Goal: Task Accomplishment & Management: Use online tool/utility

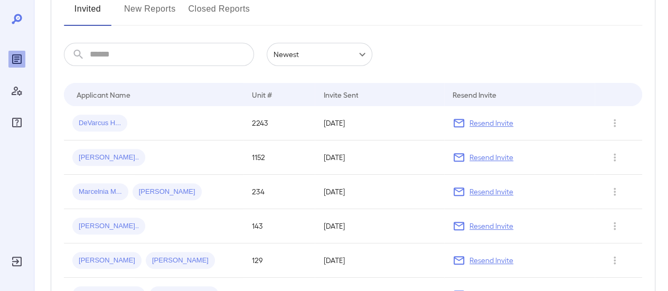
scroll to position [53, 0]
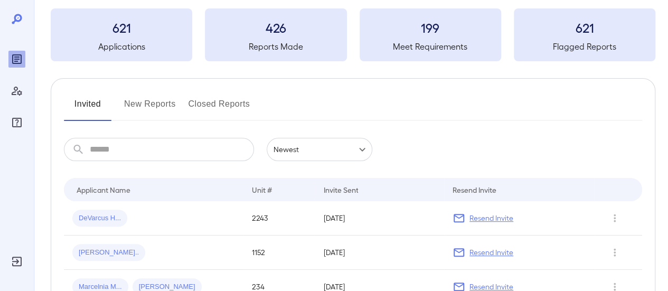
click at [139, 153] on input "text" at bounding box center [172, 149] width 164 height 23
click at [120, 147] on input "text" at bounding box center [172, 149] width 164 height 23
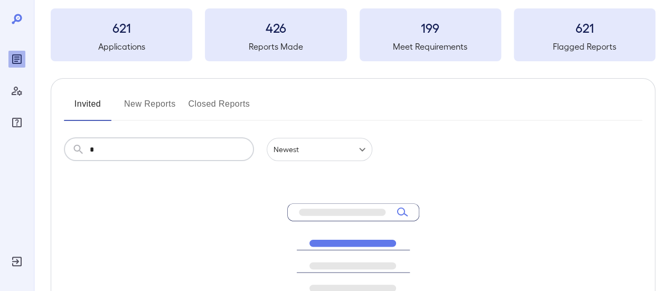
type input "*"
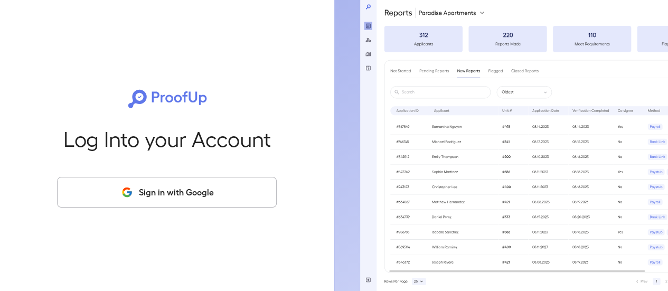
click at [206, 192] on button "Sign in with Google" at bounding box center [167, 192] width 220 height 31
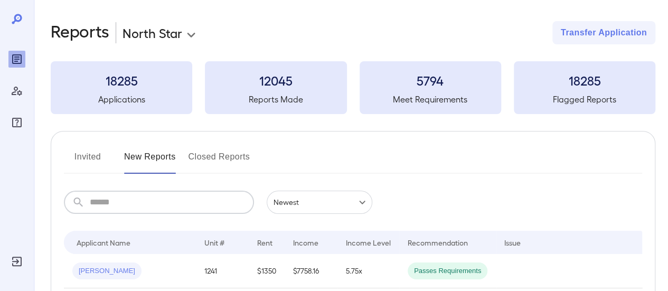
click at [149, 202] on input "text" at bounding box center [172, 202] width 164 height 23
click at [96, 154] on button "Invited" at bounding box center [88, 160] width 48 height 25
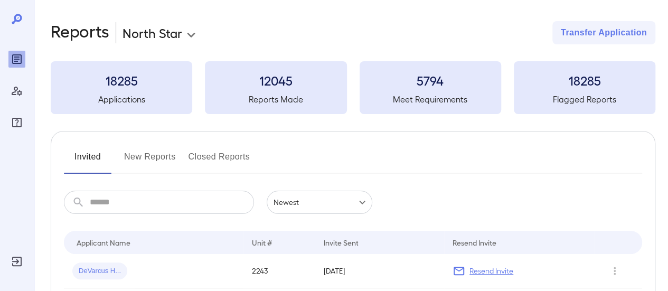
click at [157, 193] on input "text" at bounding box center [172, 202] width 164 height 23
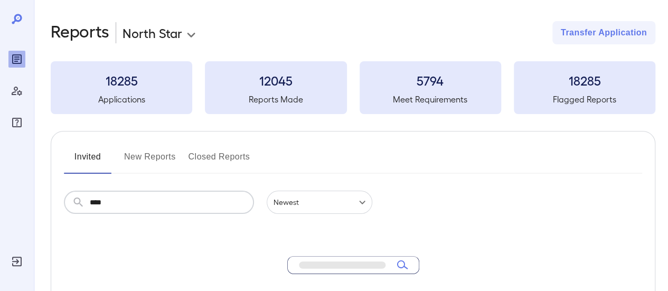
type input "****"
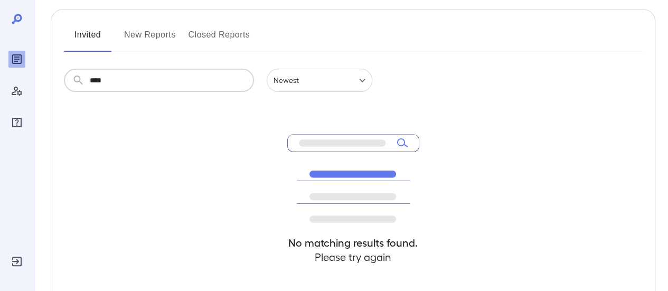
scroll to position [106, 0]
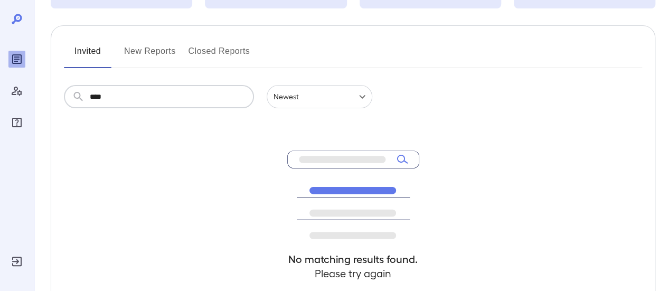
click at [162, 92] on input "****" at bounding box center [172, 96] width 164 height 23
click at [153, 57] on button "New Reports" at bounding box center [150, 55] width 52 height 25
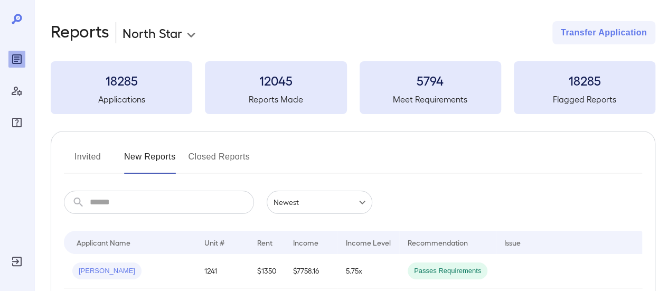
click at [135, 193] on input "text" at bounding box center [172, 202] width 164 height 23
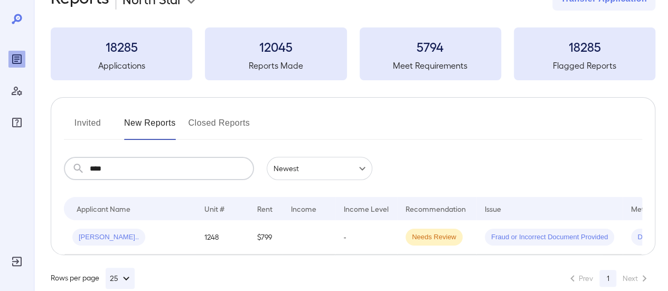
scroll to position [53, 0]
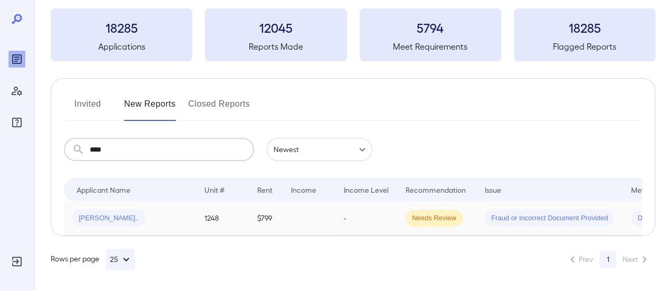
type input "****"
click at [176, 213] on div "[PERSON_NAME].." at bounding box center [129, 218] width 115 height 17
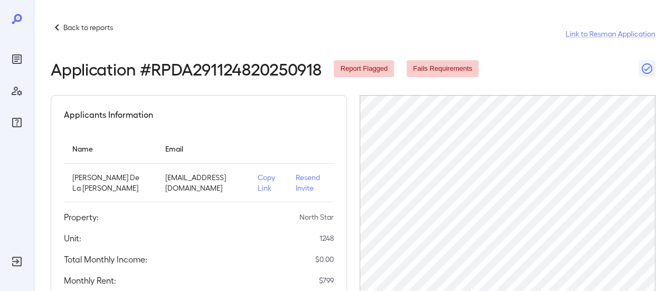
scroll to position [53, 0]
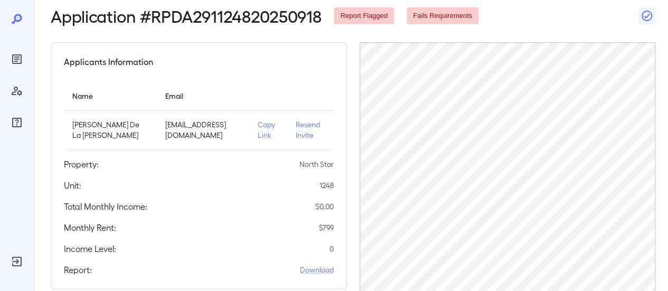
click at [265, 138] on p "Copy Link" at bounding box center [268, 129] width 21 height 21
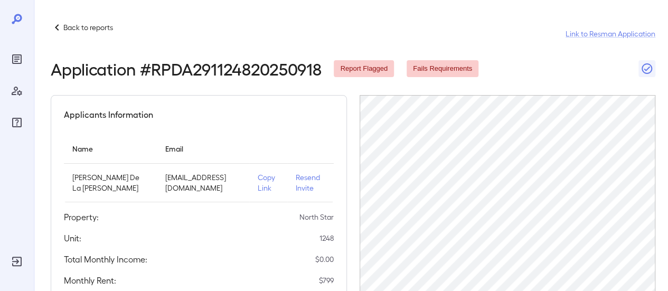
click at [77, 23] on p "Back to reports" at bounding box center [88, 27] width 50 height 11
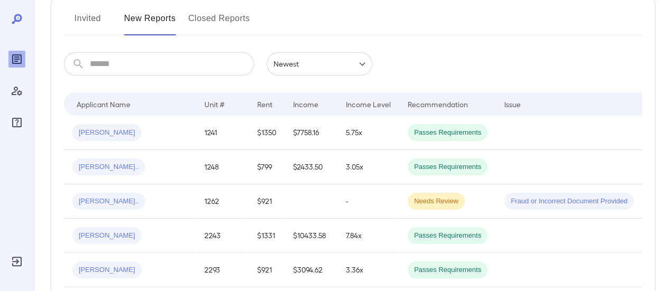
scroll to position [158, 0]
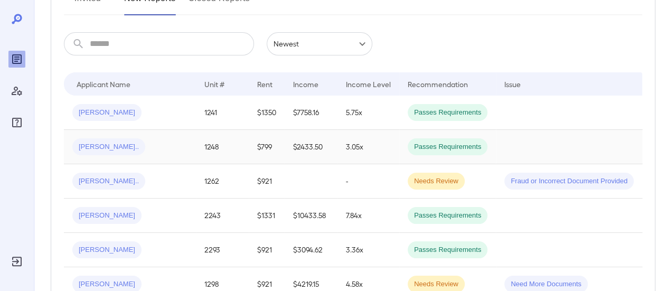
click at [174, 142] on div "[PERSON_NAME].." at bounding box center [129, 146] width 115 height 17
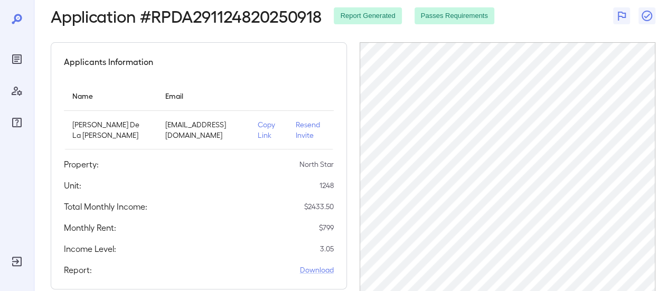
scroll to position [158, 0]
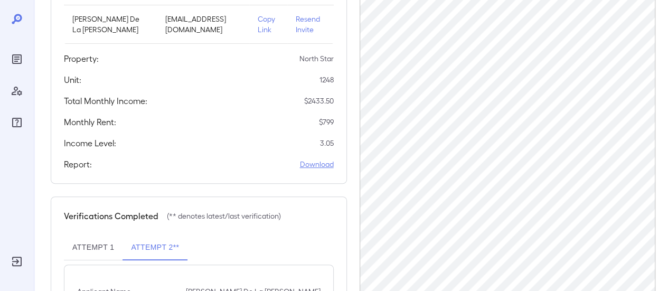
click at [322, 170] on link "Download" at bounding box center [317, 164] width 34 height 11
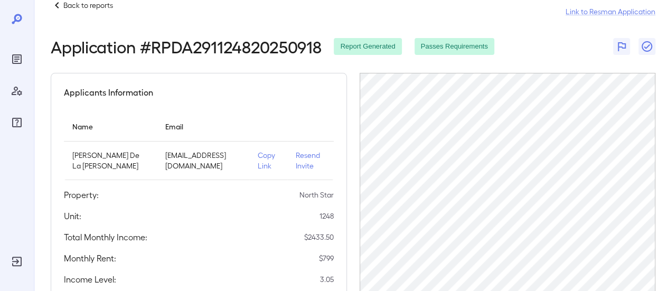
scroll to position [0, 0]
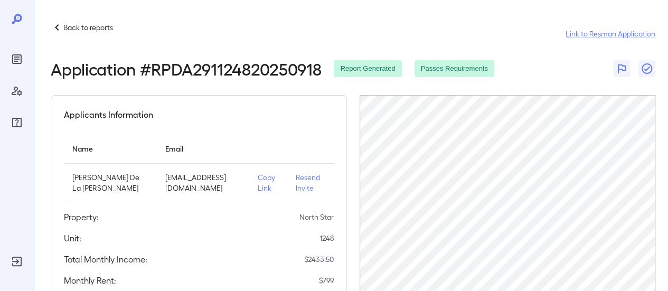
click at [77, 29] on p "Back to reports" at bounding box center [88, 27] width 50 height 11
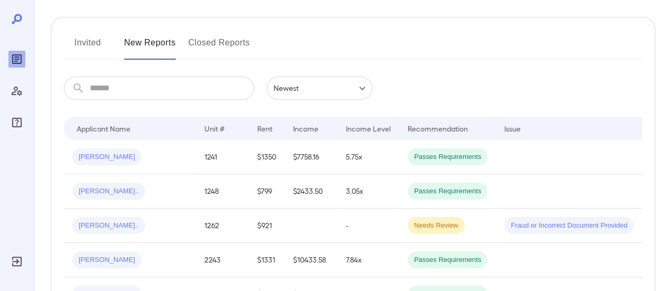
scroll to position [158, 0]
